Goal: Find contact information

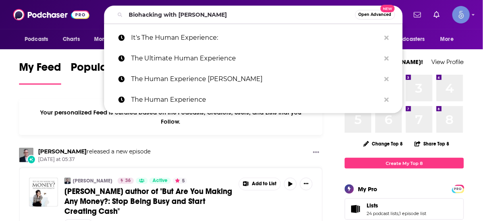
type input "Biohacking with [PERSON_NAME]"
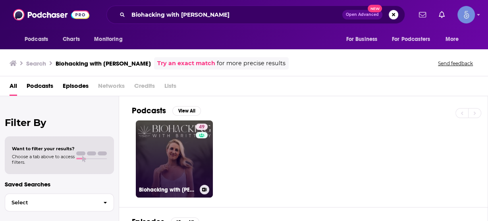
click at [181, 145] on link "49 Biohacking with [PERSON_NAME]" at bounding box center [174, 158] width 77 height 77
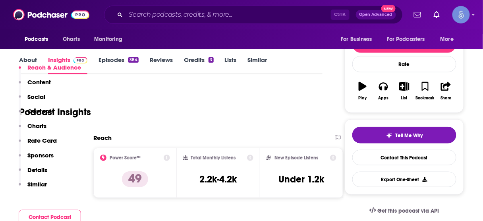
scroll to position [159, 0]
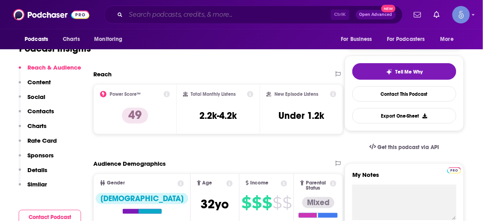
click at [188, 17] on input "Search podcasts, credits, & more..." at bounding box center [228, 14] width 205 height 13
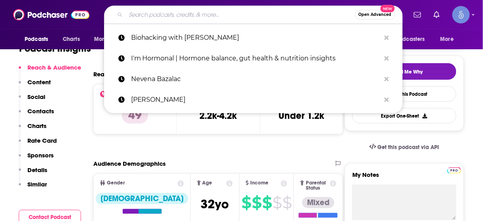
paste input "Food Tech Talk: Supply Chain Insights From Farm to Fork"
type input "Food Tech Talk: Supply Chain Insights From Farm to Fork"
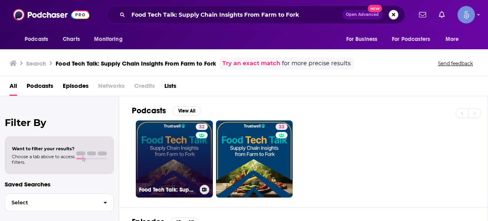
click at [180, 152] on link "32 Food Tech Talk: Supply Chain Insights From Farm to Fork" at bounding box center [174, 158] width 77 height 77
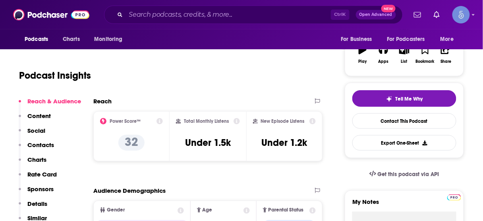
scroll to position [127, 0]
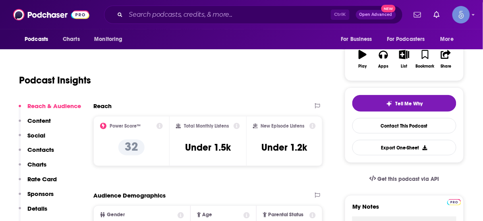
click at [37, 150] on p "Contacts" at bounding box center [40, 150] width 27 height 8
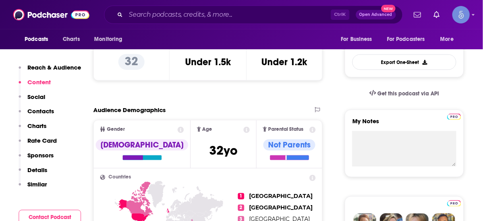
scroll to position [213, 0]
click at [230, 15] on input "Search podcasts, credits, & more..." at bounding box center [228, 14] width 205 height 13
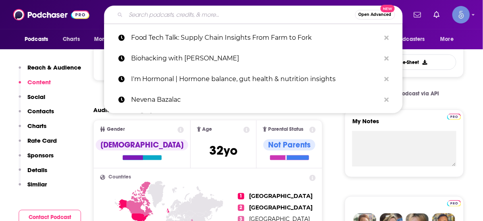
paste input "Bringing Data and AI to Life"
type input "Bringing Data and AI to Life"
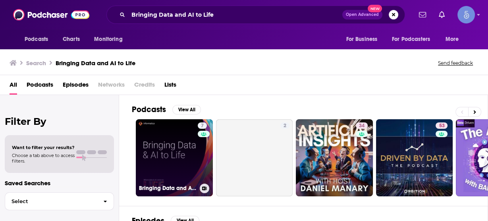
click at [177, 161] on link "7 Bringing Data and AI to Life" at bounding box center [174, 157] width 77 height 77
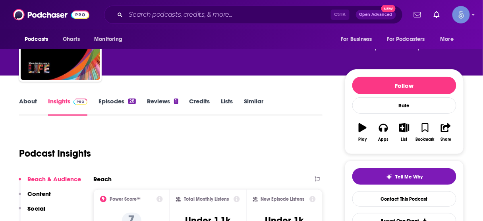
scroll to position [64, 0]
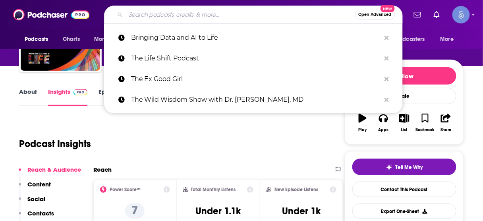
click at [232, 14] on input "Search podcasts, credits, & more..." at bounding box center [240, 14] width 229 height 13
paste input "TechMagic with [PERSON_NAME]"
type input "TechMagic with [PERSON_NAME]"
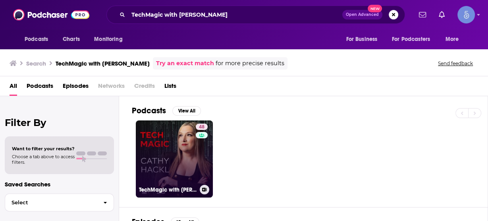
click at [175, 147] on link "48 TechMagic with [PERSON_NAME]" at bounding box center [174, 158] width 77 height 77
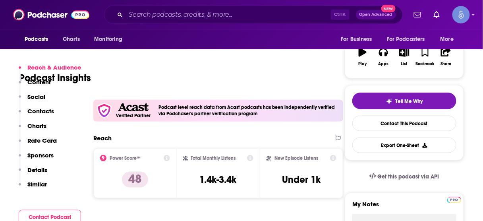
scroll to position [159, 0]
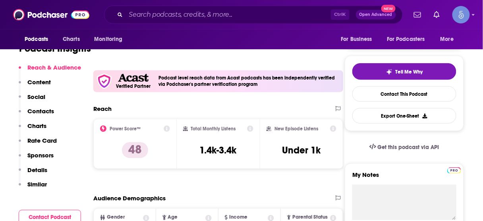
click at [50, 112] on p "Contacts" at bounding box center [40, 111] width 27 height 8
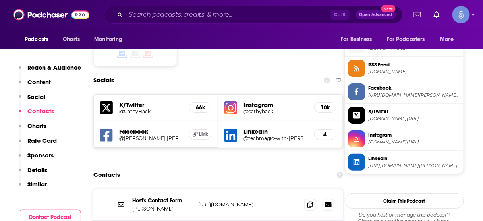
scroll to position [724, 0]
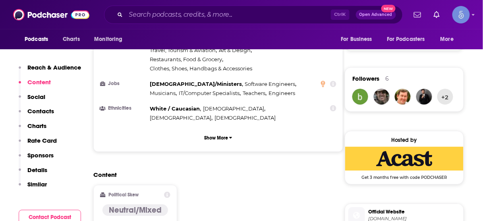
scroll to position [533, 0]
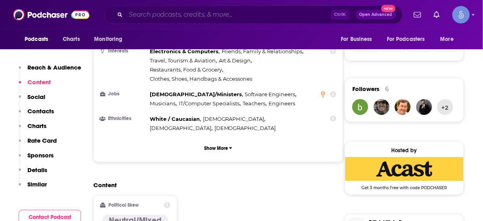
click at [281, 13] on input "Search podcasts, credits, & more..." at bounding box center [228, 14] width 205 height 13
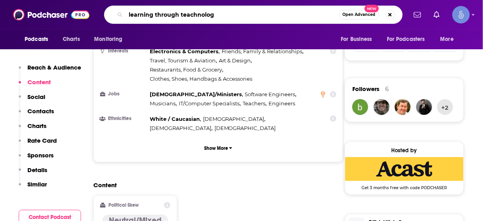
type input "learning through teachnology"
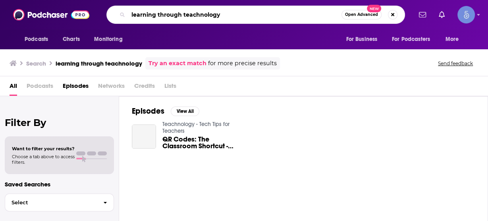
click at [192, 14] on input "learning through teachnology" at bounding box center [234, 14] width 213 height 13
click at [234, 14] on input "learning through technology" at bounding box center [234, 14] width 213 height 13
type input "learning through technology"
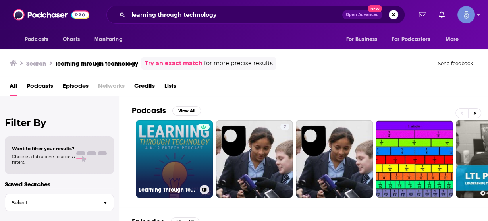
click at [182, 152] on link "Learning Through Technology" at bounding box center [174, 158] width 77 height 77
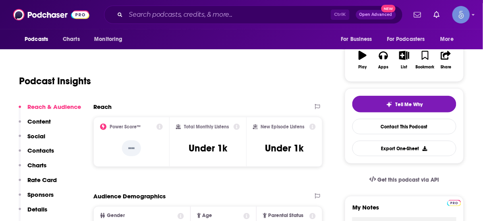
scroll to position [127, 0]
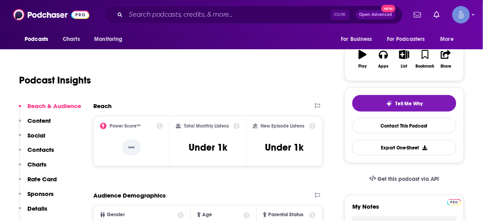
click at [40, 148] on p "Contacts" at bounding box center [40, 150] width 27 height 8
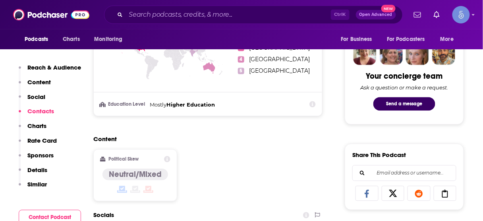
scroll to position [548, 0]
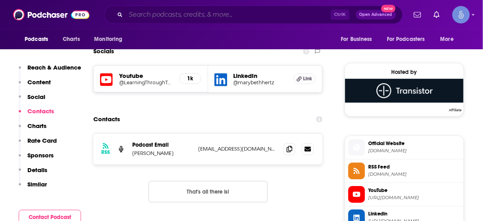
click at [244, 14] on input "Search podcasts, credits, & more..." at bounding box center [228, 14] width 205 height 13
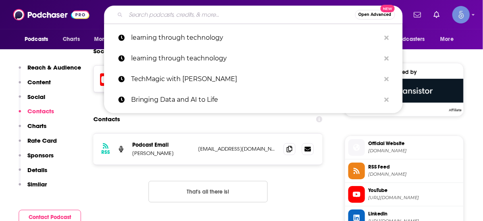
paste input "Time For A Reset Marketing Podcast: Insights from Global Brand Marketers"
type input "Time For A Reset Marketing Podcast: Insights from Global Brand Marketers"
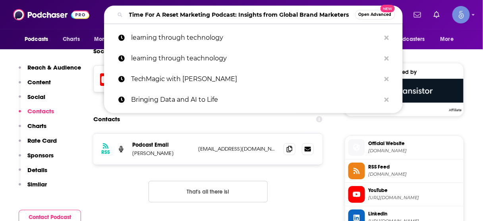
scroll to position [0, 12]
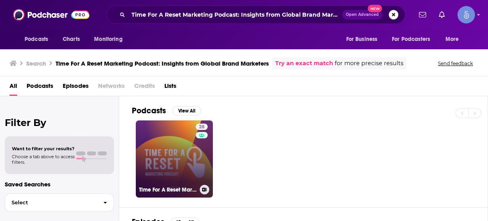
click at [166, 147] on link "28 Time For A Reset Marketing Podcast: Insights from Global Brand Marketers" at bounding box center [174, 158] width 77 height 77
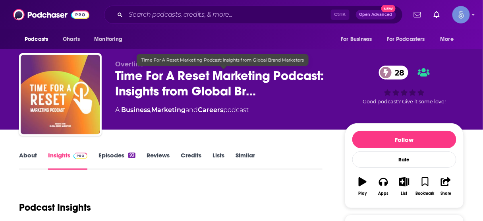
scroll to position [95, 0]
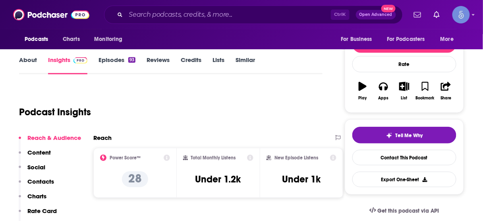
click at [44, 182] on p "Contacts" at bounding box center [40, 182] width 27 height 8
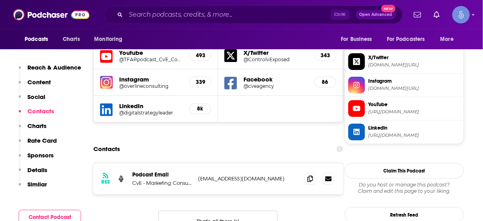
scroll to position [707, 0]
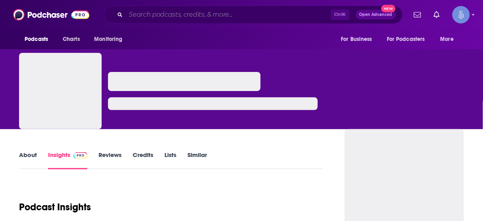
drag, startPoint x: 0, startPoint y: 0, endPoint x: 213, endPoint y: 14, distance: 213.1
click at [213, 14] on input "Search podcasts, credits, & more..." at bounding box center [228, 14] width 205 height 13
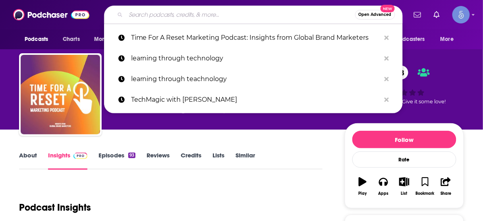
paste input "The B2B Revenue Executive Experience"
type input "The B2B Revenue Executive Experience"
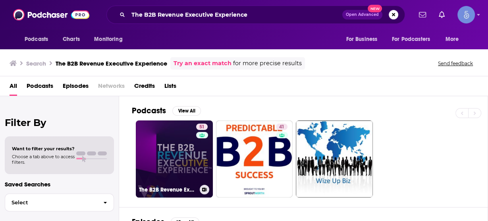
click at [178, 153] on link "51 The B2B Revenue Executive Experience" at bounding box center [174, 158] width 77 height 77
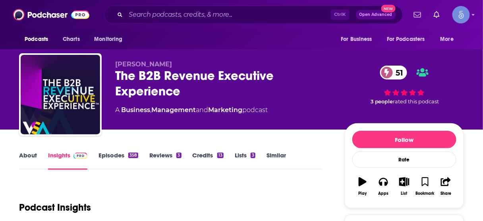
scroll to position [95, 0]
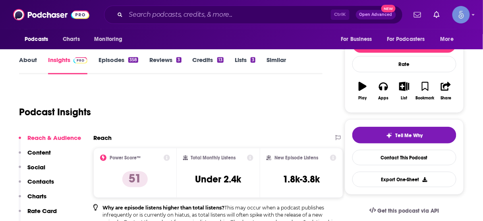
click at [48, 179] on p "Contacts" at bounding box center [40, 182] width 27 height 8
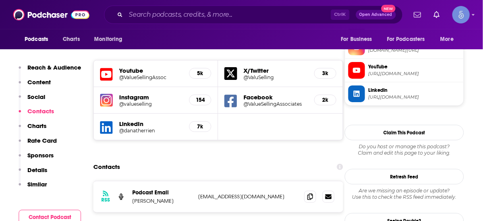
scroll to position [745, 0]
